Goal: Information Seeking & Learning: Learn about a topic

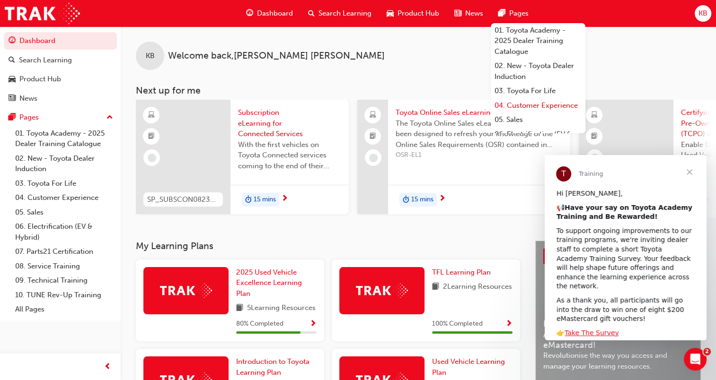
click at [522, 112] on link "04. Customer Experience" at bounding box center [537, 105] width 95 height 15
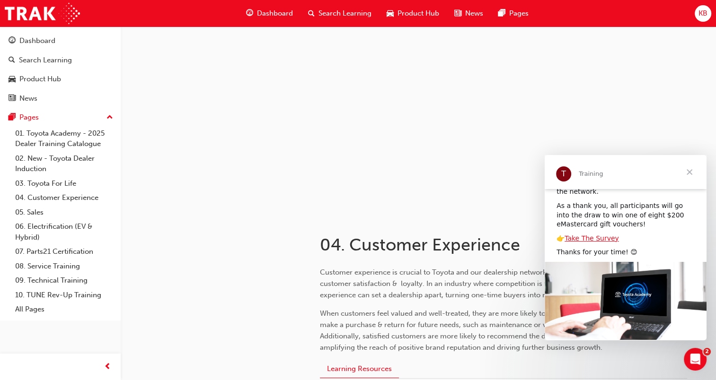
scroll to position [101, 0]
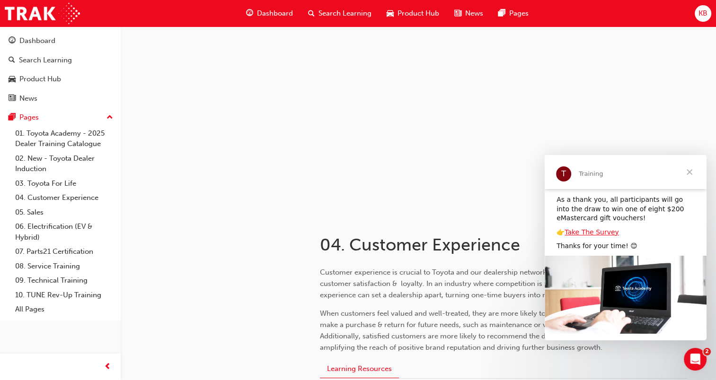
drag, startPoint x: 705, startPoint y: 217, endPoint x: 1252, endPoint y: 432, distance: 588.1
click at [690, 165] on span "Close" at bounding box center [689, 172] width 34 height 34
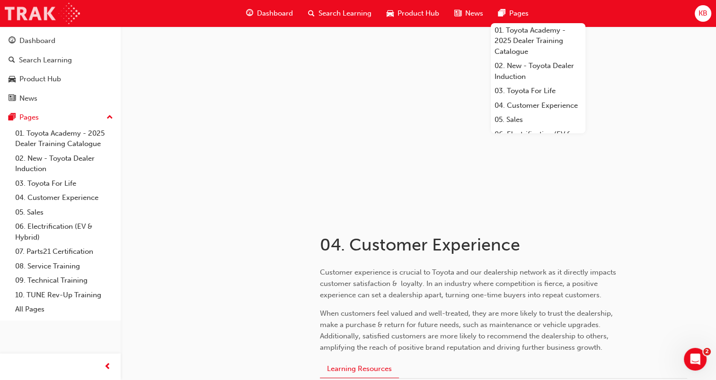
click at [26, 12] on img at bounding box center [42, 13] width 75 height 21
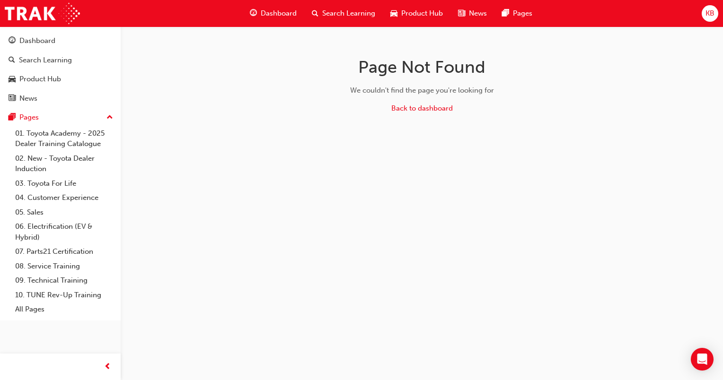
click at [275, 11] on span "Dashboard" at bounding box center [279, 13] width 36 height 11
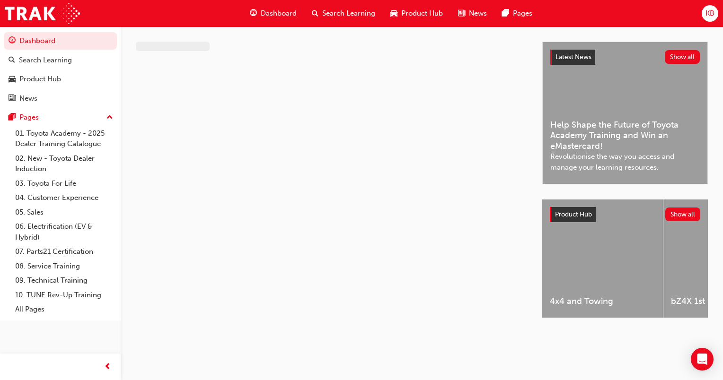
click at [347, 12] on span "Search Learning" at bounding box center [348, 13] width 53 height 11
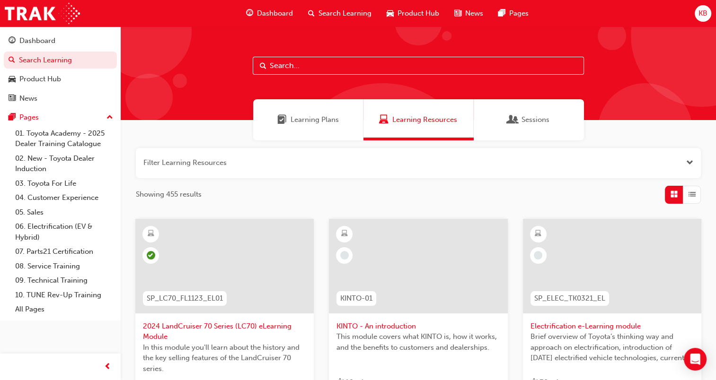
click at [416, 14] on span "Product Hub" at bounding box center [418, 13] width 42 height 11
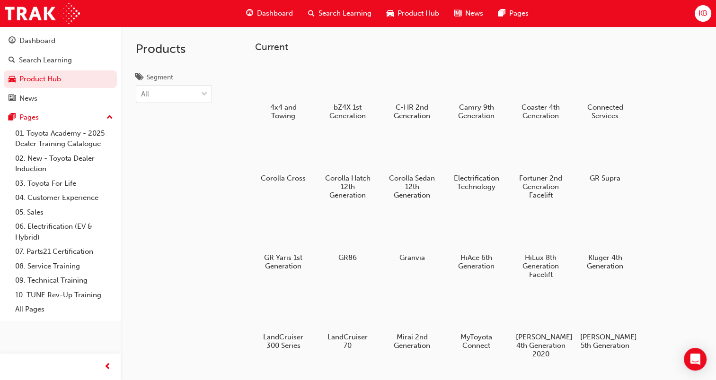
click at [477, 17] on span "News" at bounding box center [474, 13] width 18 height 11
